Goal: Task Accomplishment & Management: Manage account settings

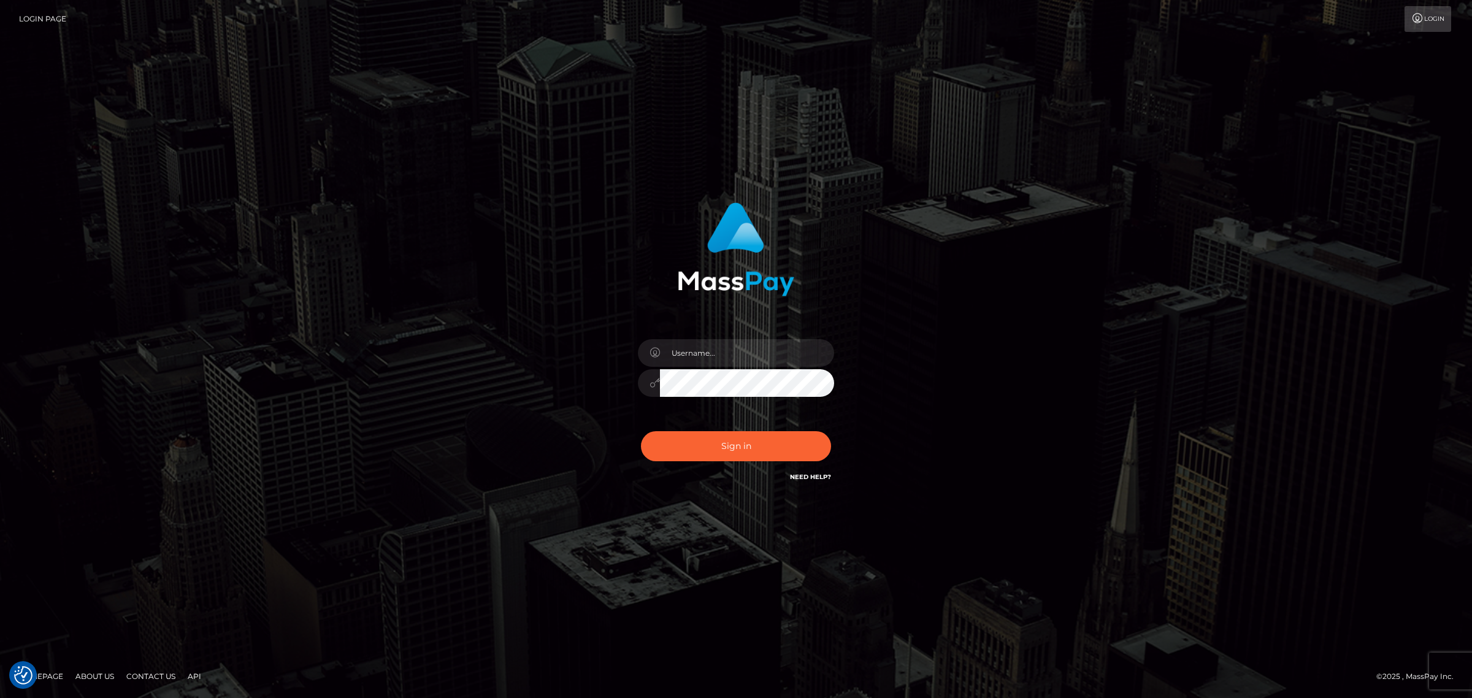
checkbox input "true"
click at [688, 347] on input "text" at bounding box center [747, 353] width 174 height 28
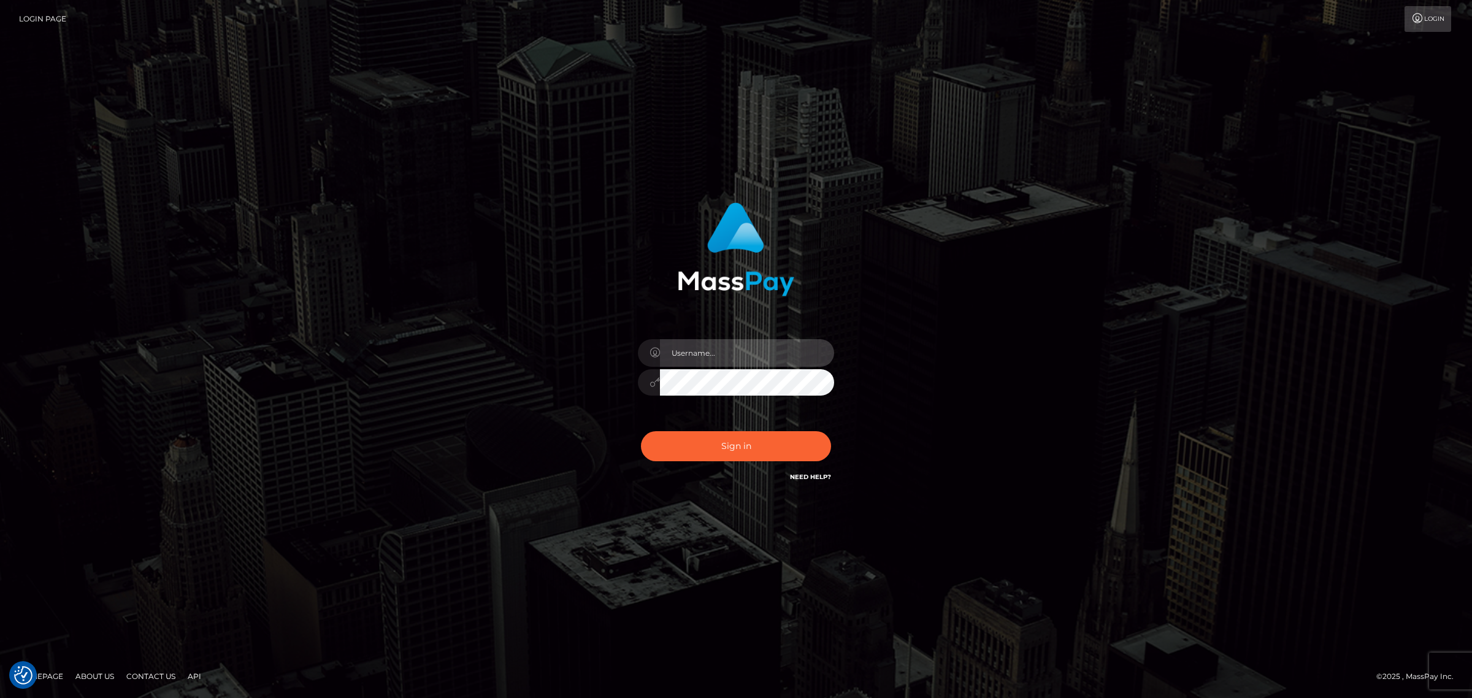
click at [711, 354] on input "text" at bounding box center [747, 353] width 174 height 28
type input "[PERSON_NAME].k"
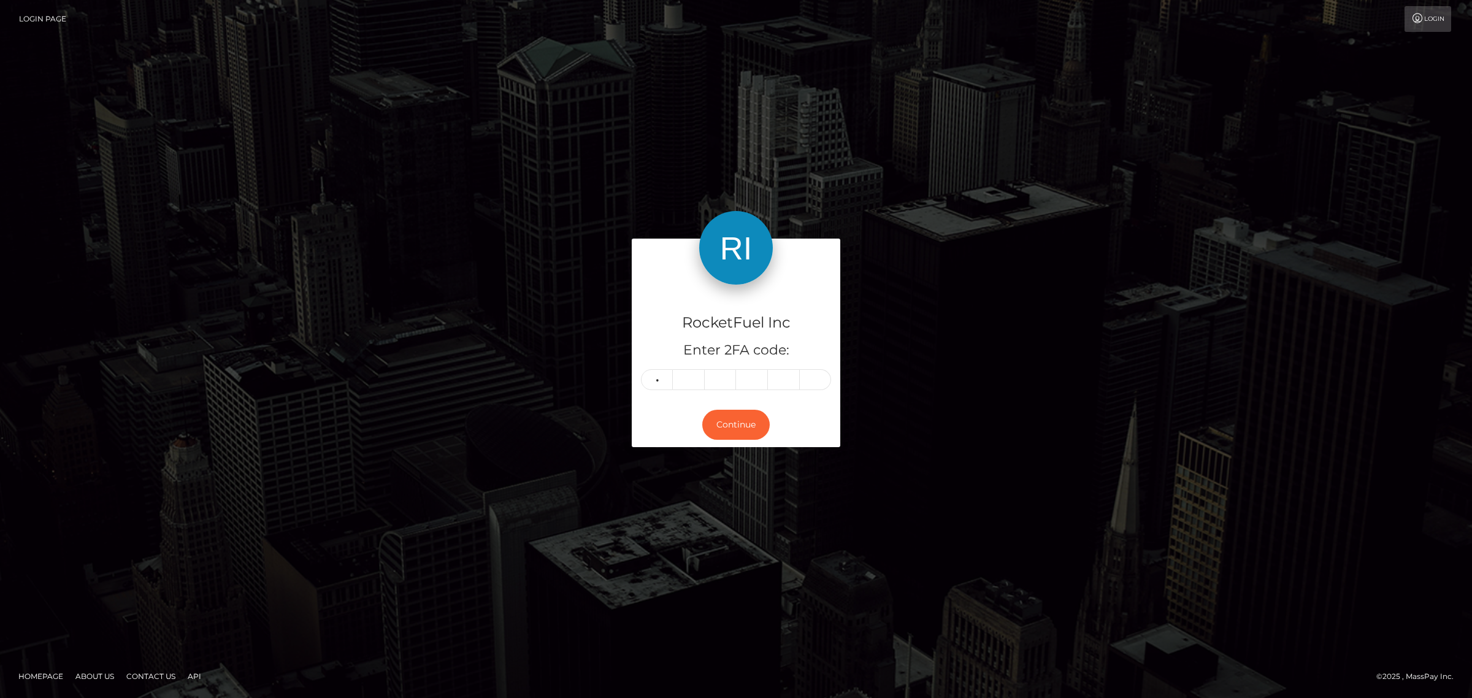
type input "6"
type input "7"
type input "9"
type input "5"
type input "9"
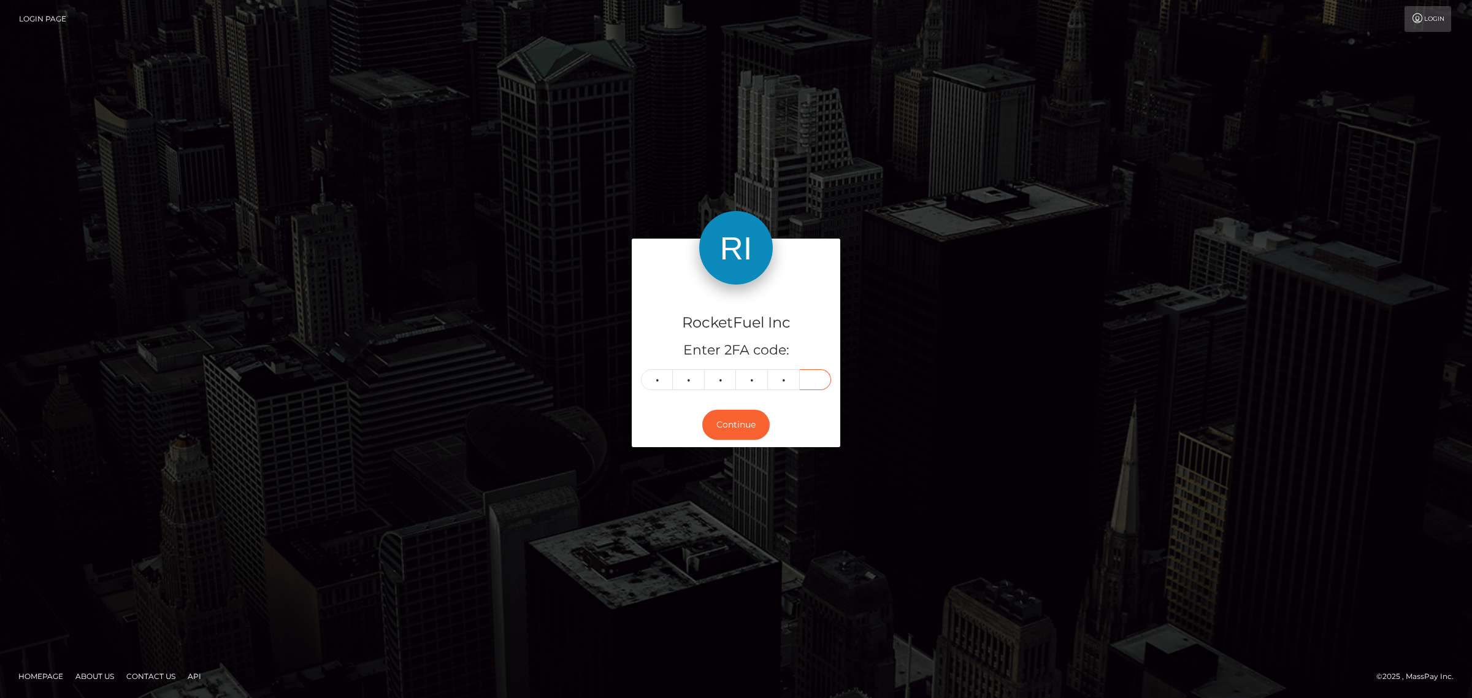
type input "4"
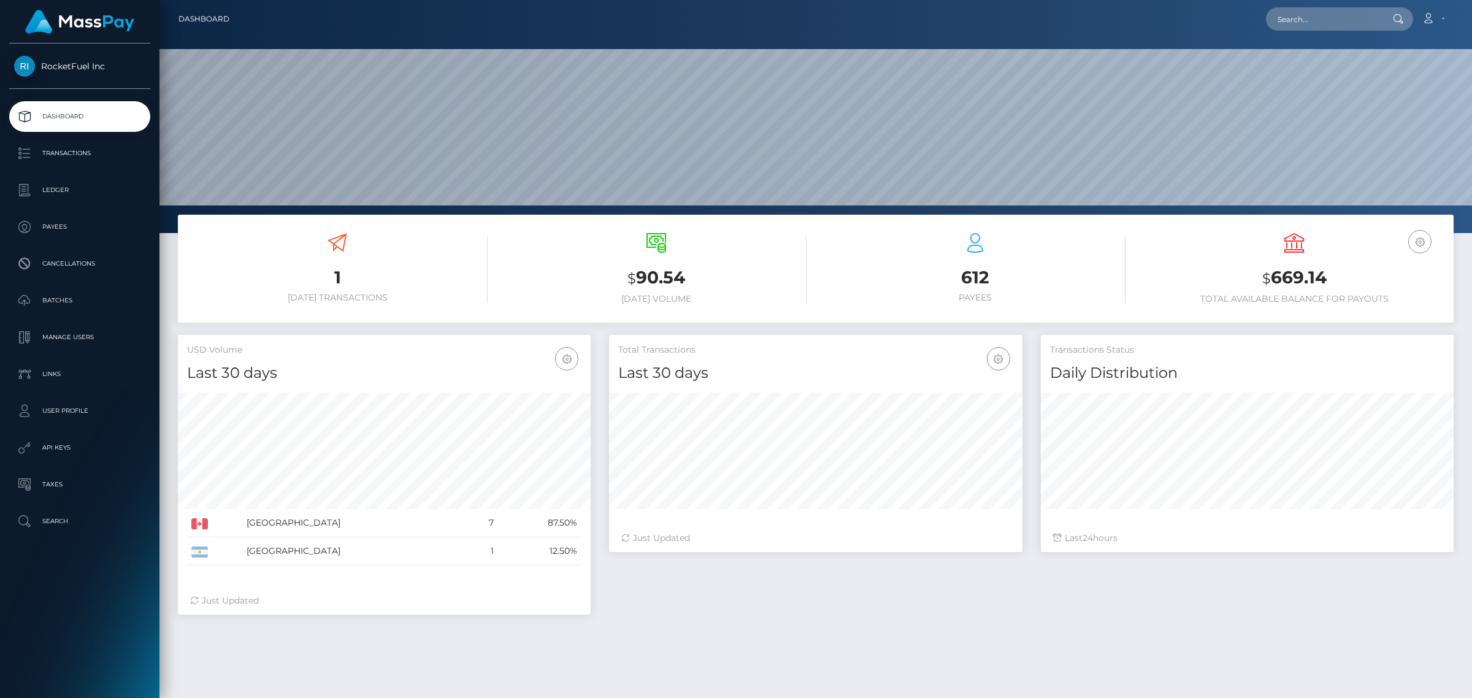
scroll to position [216, 412]
